Goal: Navigation & Orientation: Find specific page/section

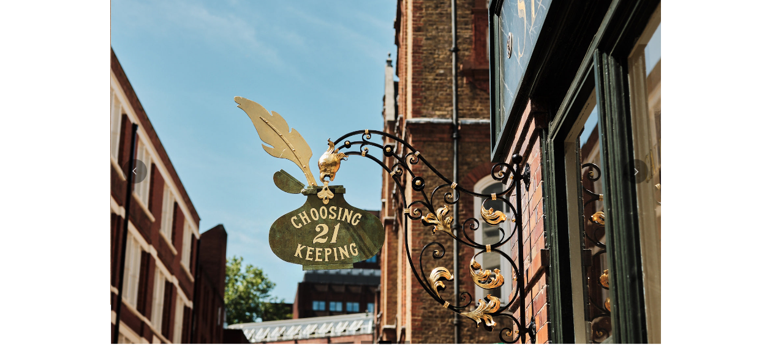
scroll to position [0, 550]
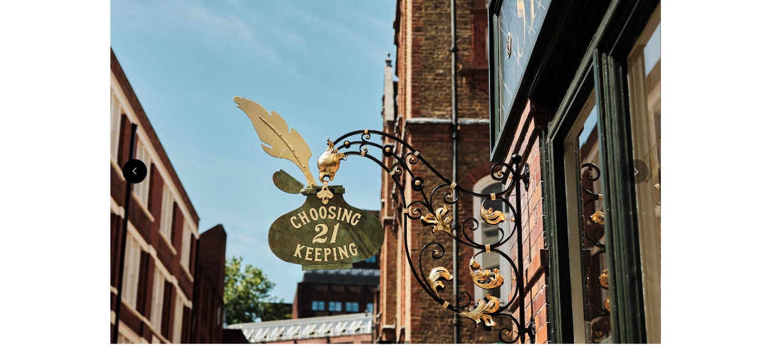
click at [135, 181] on button "Previous" at bounding box center [134, 171] width 24 height 24
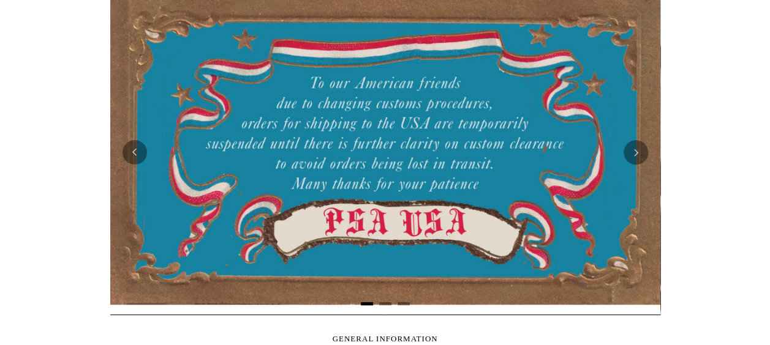
scroll to position [306, 0]
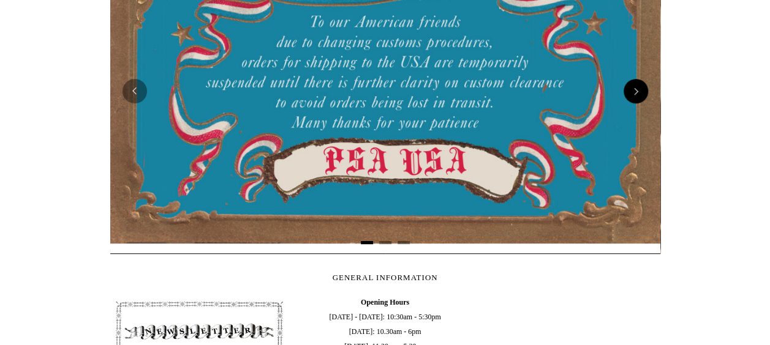
click at [631, 94] on button "Next" at bounding box center [635, 91] width 24 height 24
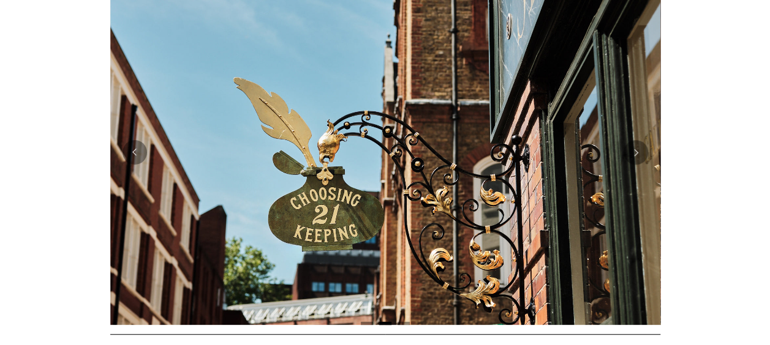
scroll to position [245, 0]
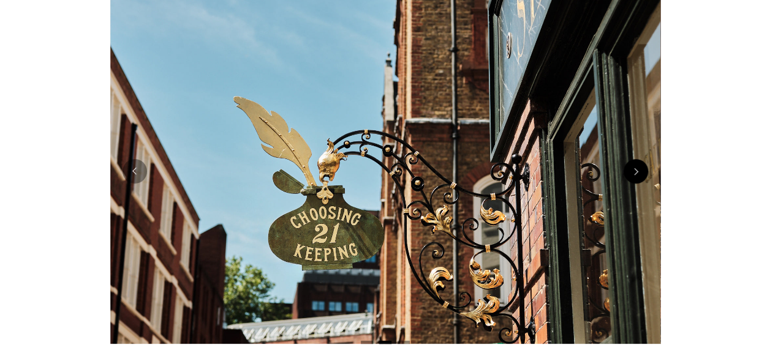
click at [636, 171] on button "Next" at bounding box center [635, 171] width 24 height 24
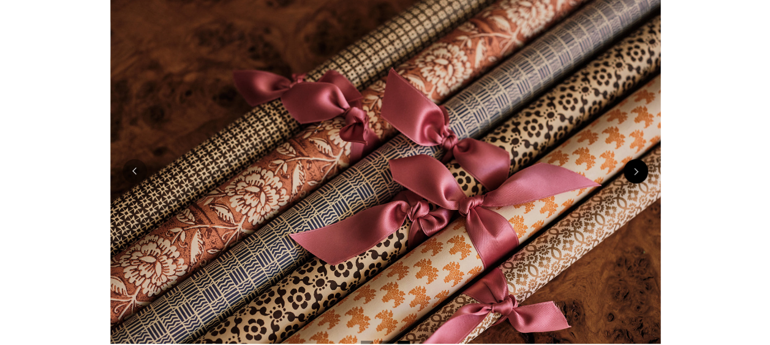
click at [636, 171] on button "Next" at bounding box center [635, 171] width 24 height 24
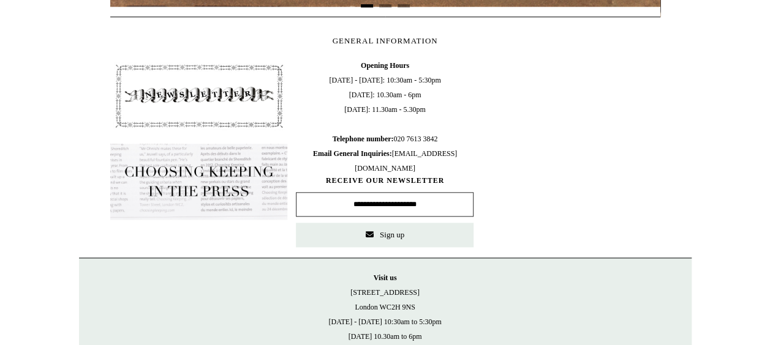
scroll to position [524, 0]
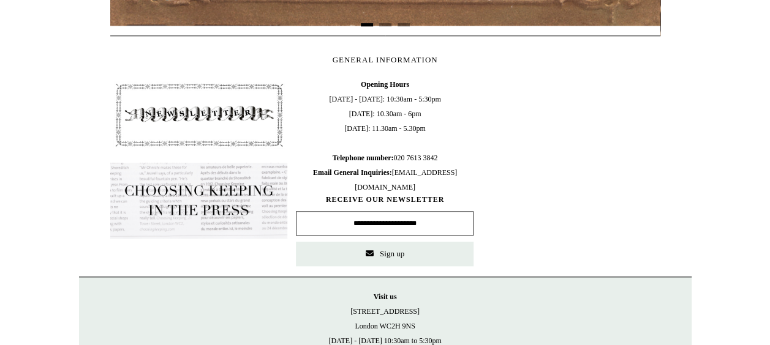
click at [191, 212] on img at bounding box center [199, 201] width 178 height 76
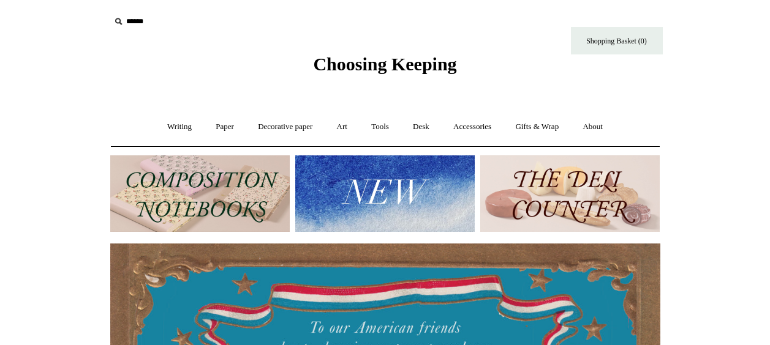
scroll to position [524, 0]
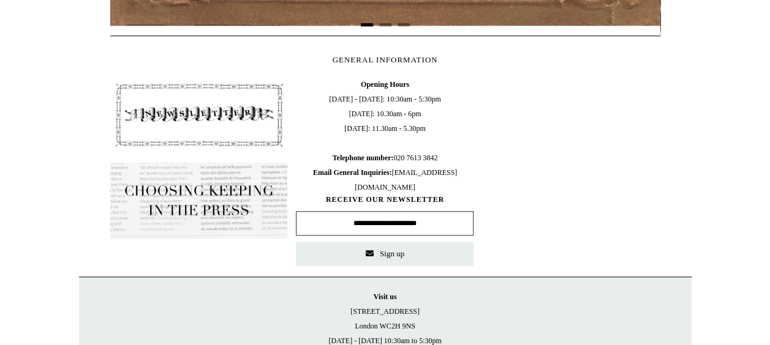
click at [186, 110] on img at bounding box center [199, 115] width 178 height 76
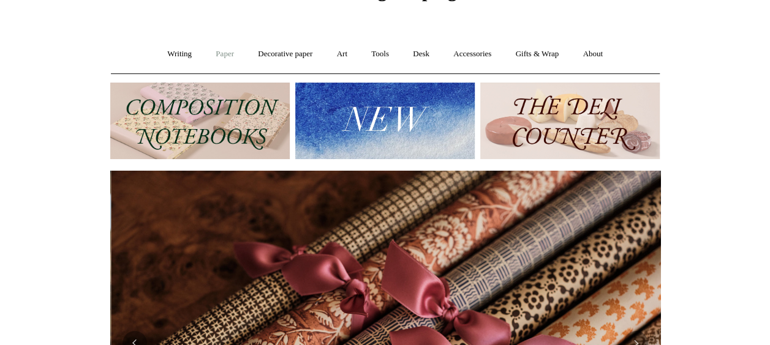
scroll to position [0, 1100]
click at [173, 56] on link "Writing +" at bounding box center [179, 54] width 47 height 32
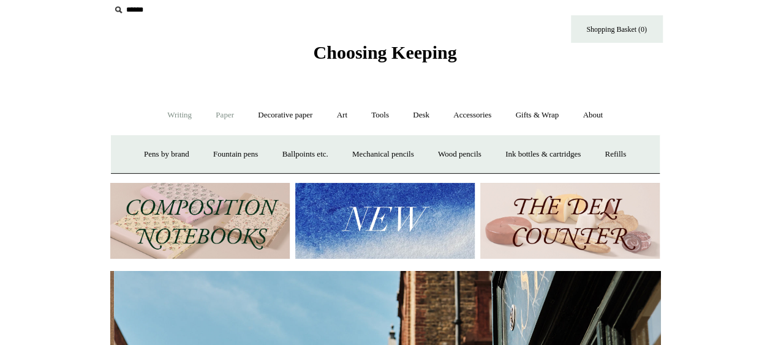
scroll to position [0, 550]
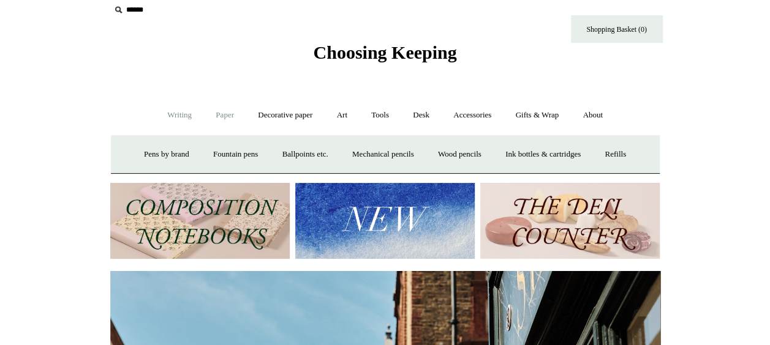
click at [217, 114] on link "Paper +" at bounding box center [225, 115] width 40 height 32
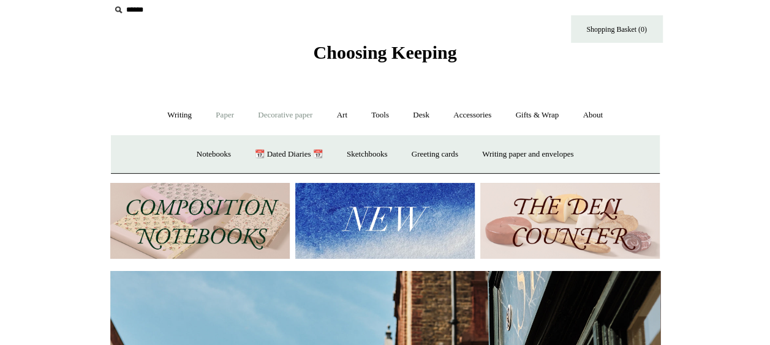
click at [283, 113] on link "Decorative paper +" at bounding box center [285, 115] width 77 height 32
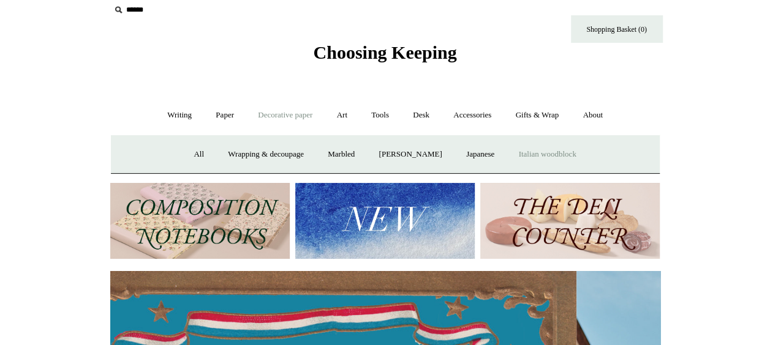
scroll to position [0, 0]
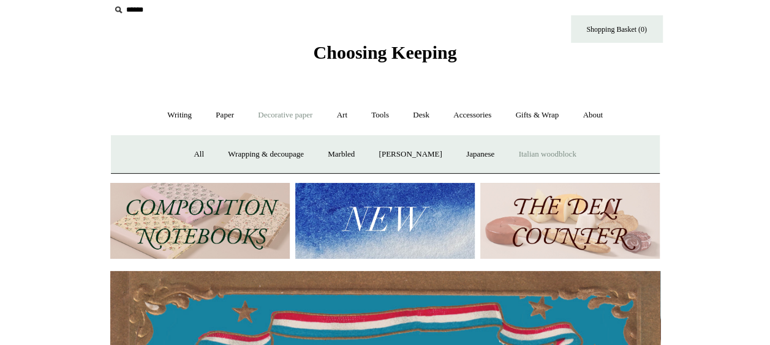
click at [556, 154] on link "Italian woodblock" at bounding box center [547, 154] width 80 height 32
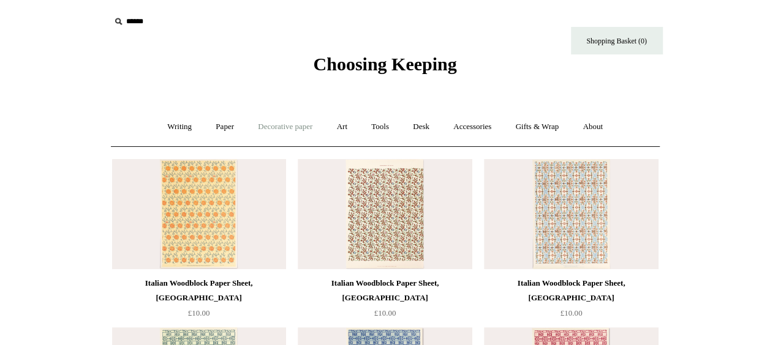
click at [298, 124] on link "Decorative paper +" at bounding box center [285, 127] width 77 height 32
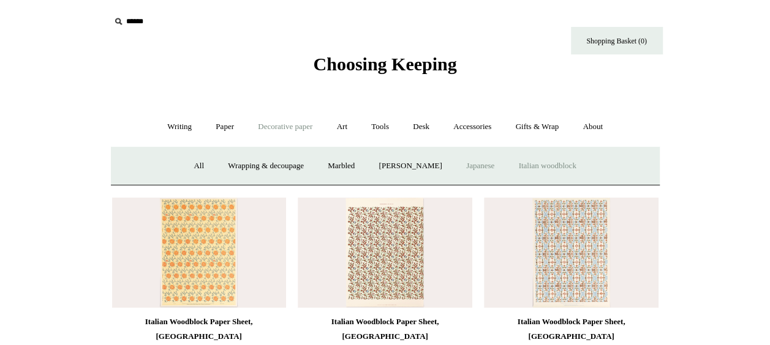
click at [470, 164] on link "Japanese" at bounding box center [480, 166] width 50 height 32
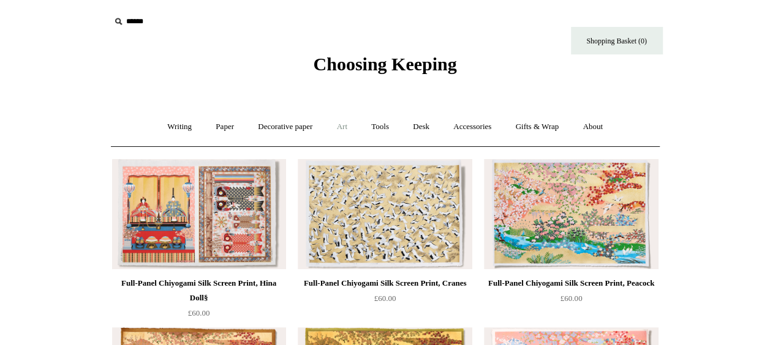
click at [343, 127] on link "Art +" at bounding box center [342, 127] width 32 height 32
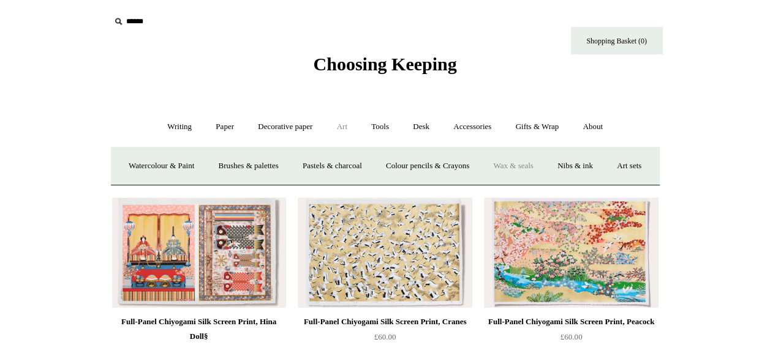
click at [544, 163] on link "Wax & seals" at bounding box center [513, 166] width 62 height 32
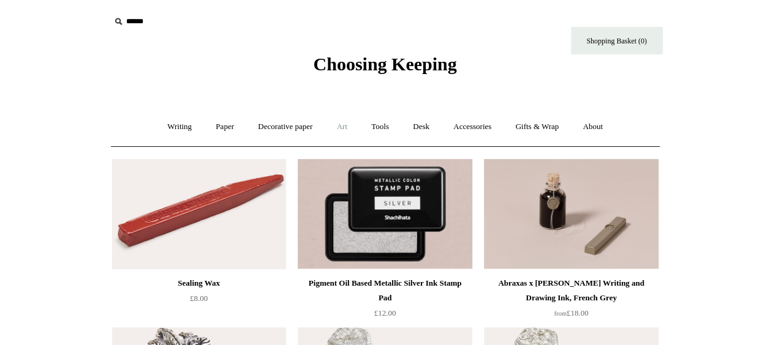
click at [343, 130] on link "Art +" at bounding box center [342, 127] width 32 height 32
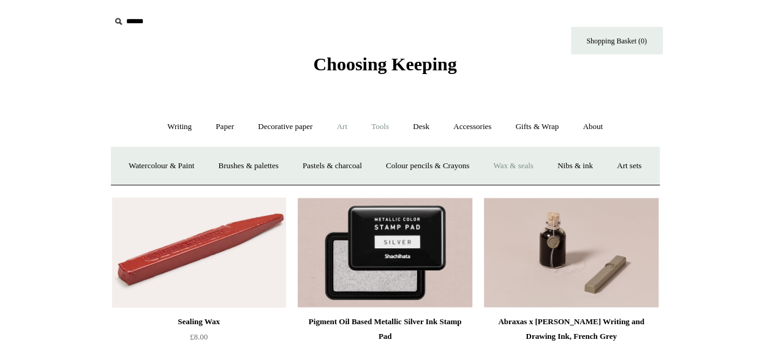
click at [380, 126] on link "Tools +" at bounding box center [380, 127] width 40 height 32
click at [467, 126] on link "Accessories +" at bounding box center [472, 127] width 60 height 32
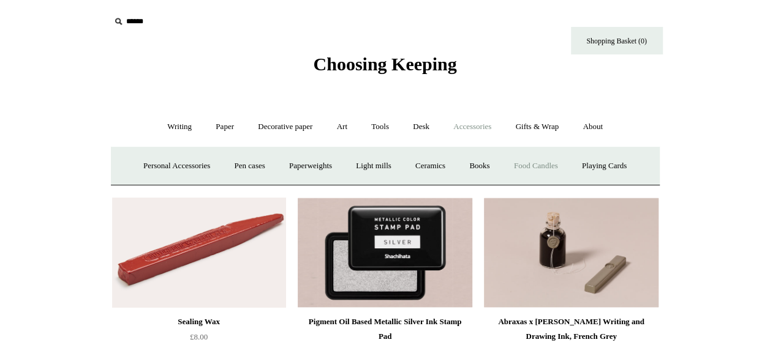
click at [538, 163] on link "Food Candles" at bounding box center [536, 166] width 66 height 32
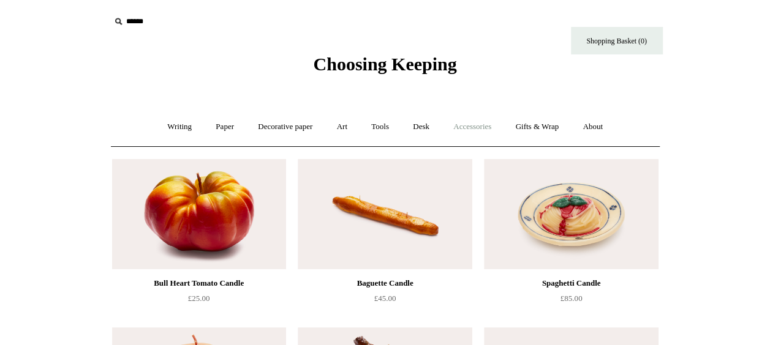
click at [487, 127] on link "Accessories +" at bounding box center [472, 127] width 60 height 32
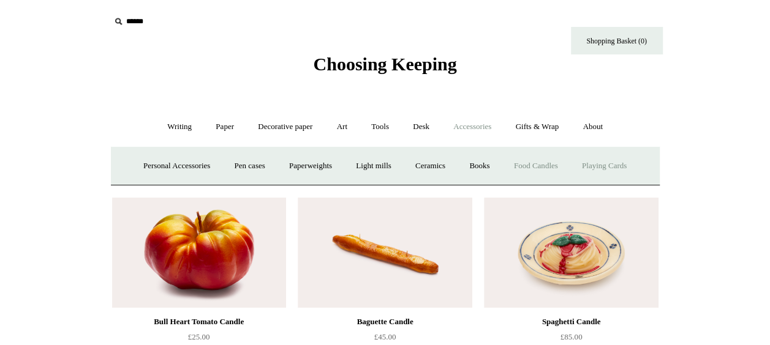
click at [612, 168] on link "Playing Cards" at bounding box center [604, 166] width 67 height 32
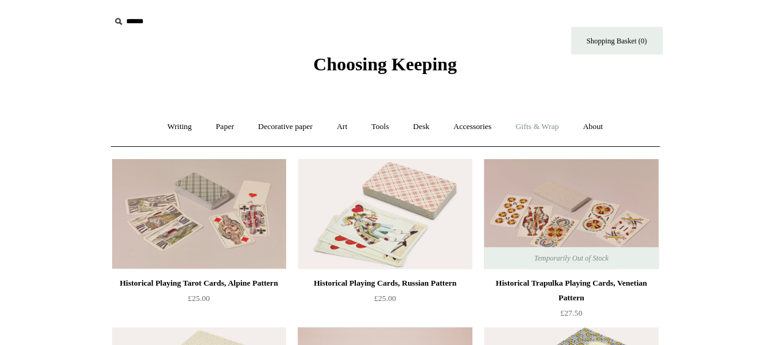
click at [544, 125] on link "Gifts & Wrap +" at bounding box center [537, 127] width 66 height 32
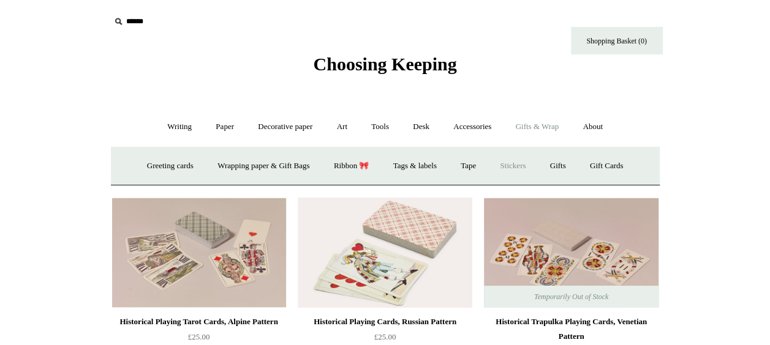
click at [525, 165] on link "Stickers" at bounding box center [513, 166] width 48 height 32
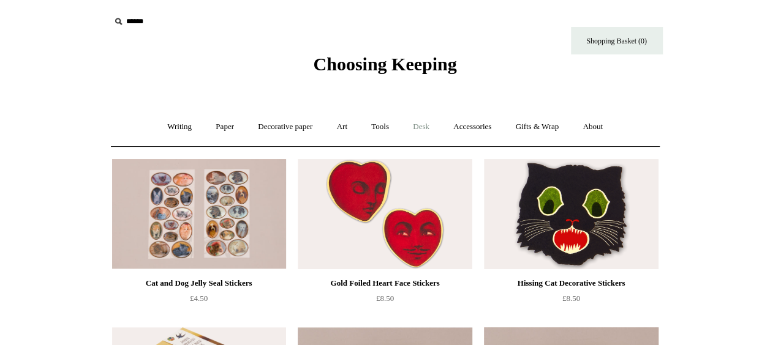
click at [426, 126] on link "Desk +" at bounding box center [421, 127] width 39 height 32
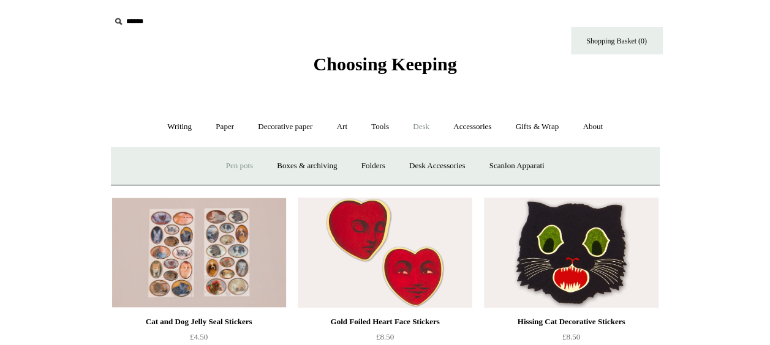
click at [241, 168] on link "Pen pots" at bounding box center [239, 166] width 49 height 32
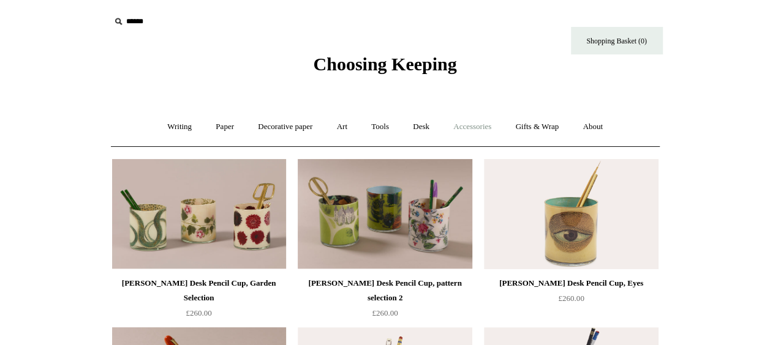
click at [485, 127] on link "Accessories +" at bounding box center [472, 127] width 60 height 32
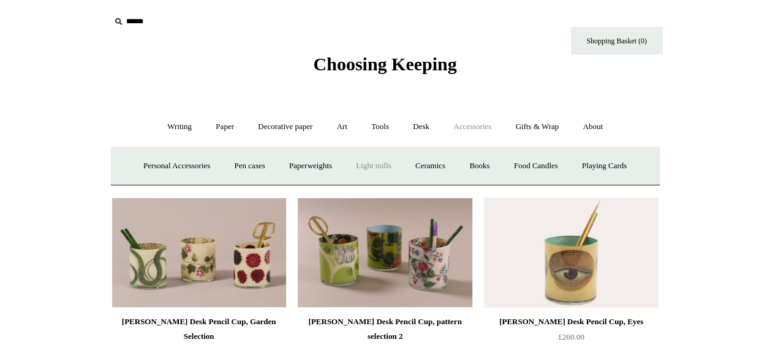
click at [380, 167] on link "Light mills" at bounding box center [373, 166] width 57 height 32
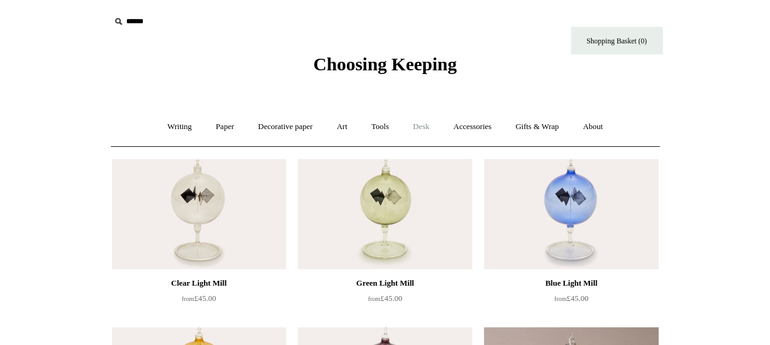
click at [425, 130] on link "Desk +" at bounding box center [421, 127] width 39 height 32
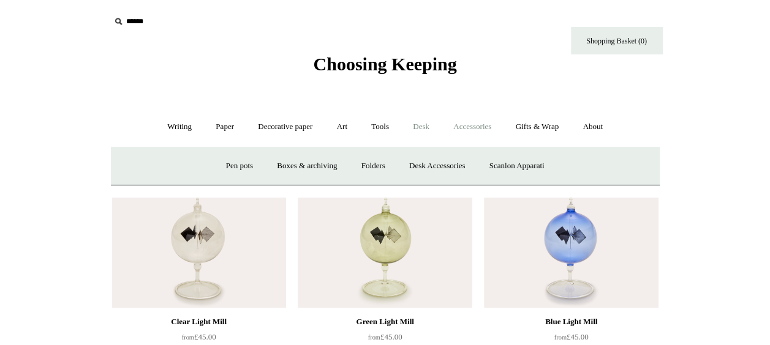
click at [492, 120] on link "Accessories +" at bounding box center [472, 127] width 60 height 32
click at [185, 163] on link "Personal Accessories +" at bounding box center [176, 166] width 89 height 32
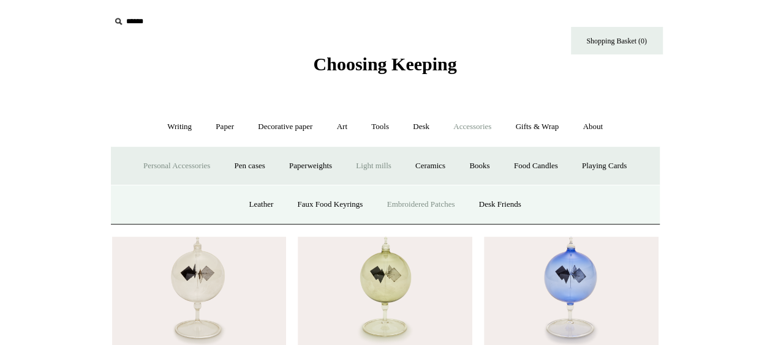
click at [424, 207] on link "Embroidered Patches" at bounding box center [421, 205] width 90 height 32
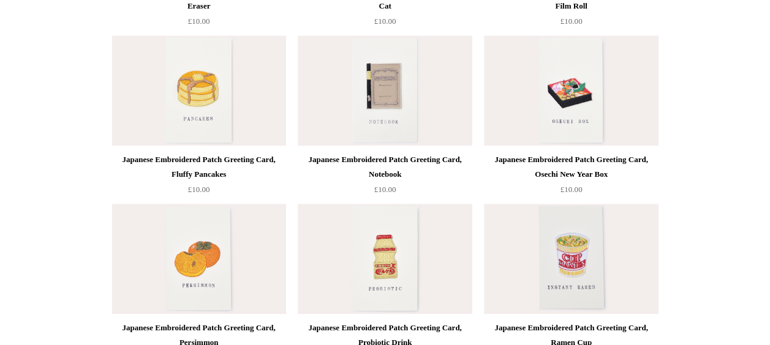
scroll to position [490, 0]
